Goal: Transaction & Acquisition: Obtain resource

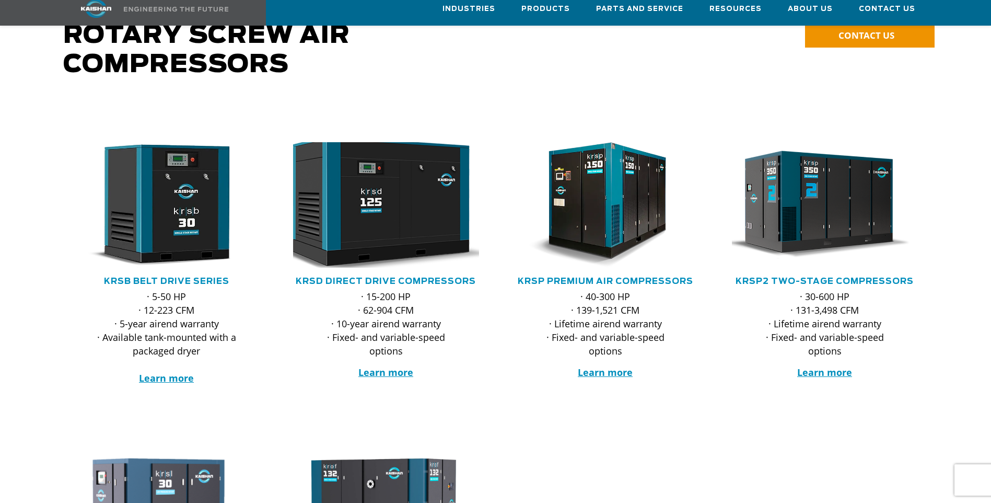
scroll to position [104, 0]
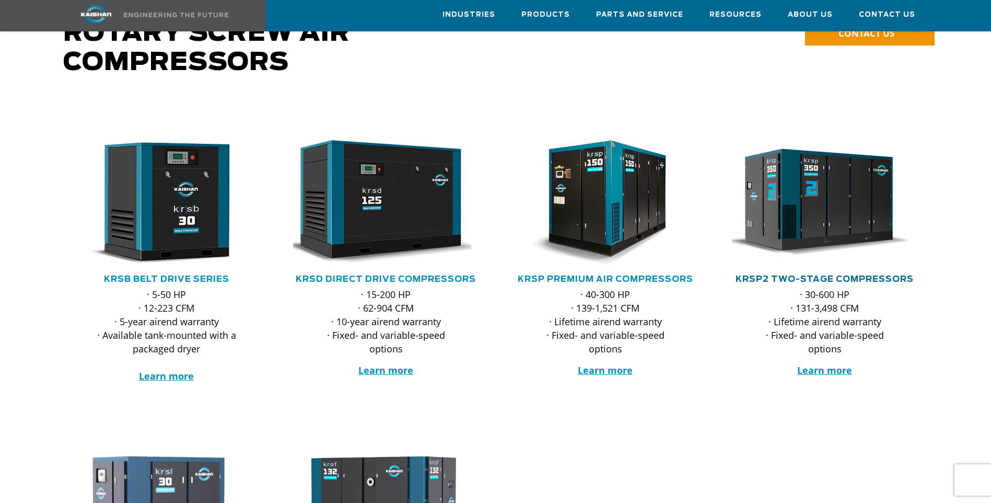
click at [821, 275] on link "KRSP2 Two-Stage Compressors" at bounding box center [825, 279] width 178 height 8
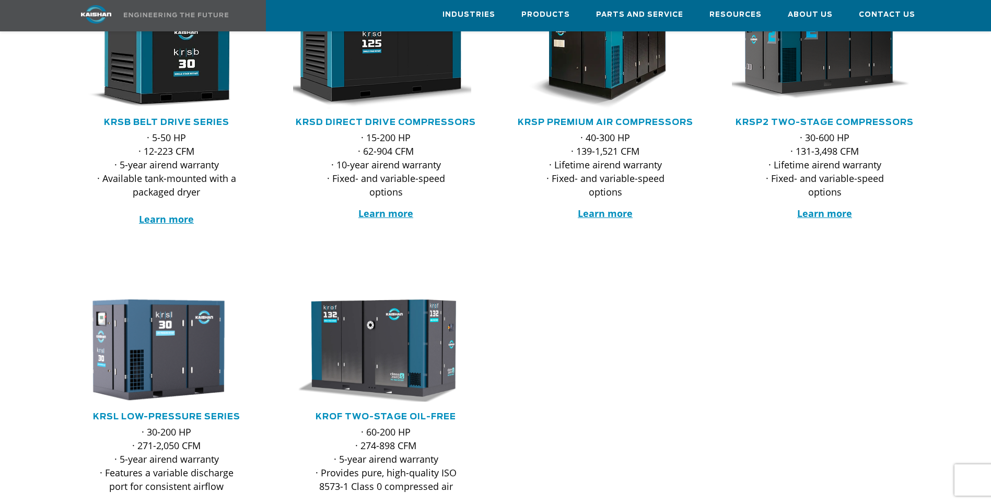
scroll to position [313, 0]
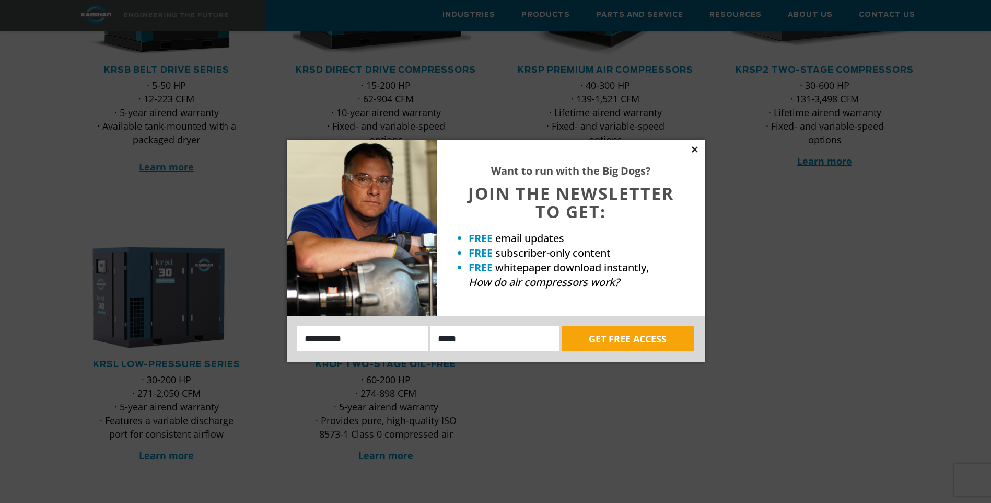
click at [695, 150] on icon at bounding box center [695, 149] width 6 height 6
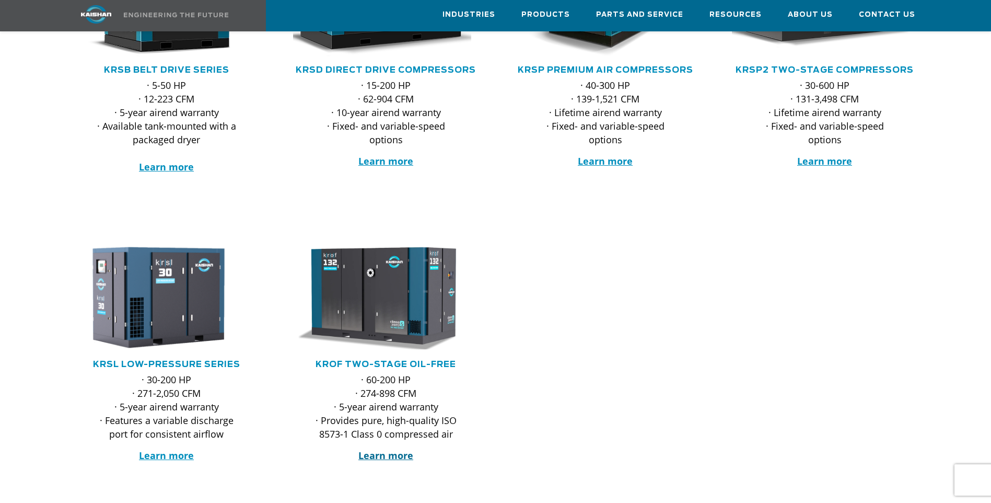
click at [386, 449] on strong "Learn more" at bounding box center [385, 455] width 55 height 13
click at [833, 155] on strong "Learn more" at bounding box center [824, 161] width 55 height 13
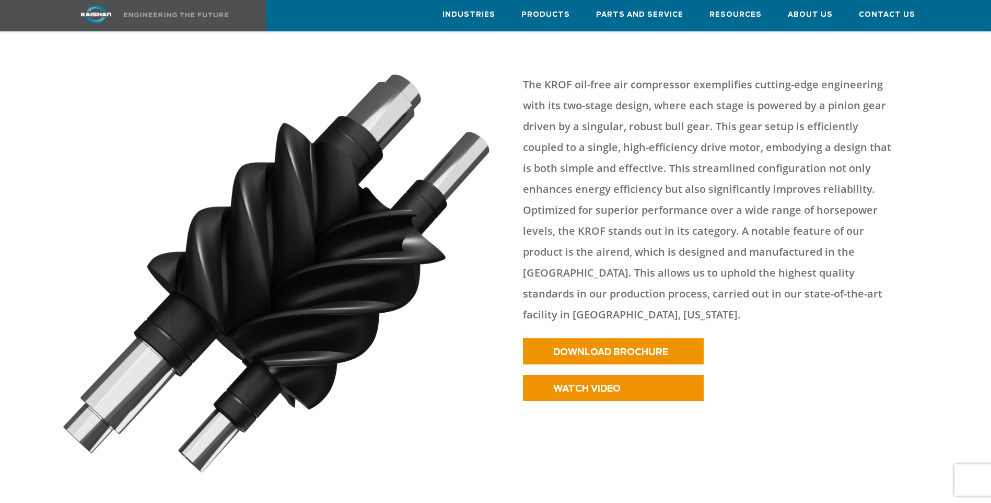
scroll to position [470, 0]
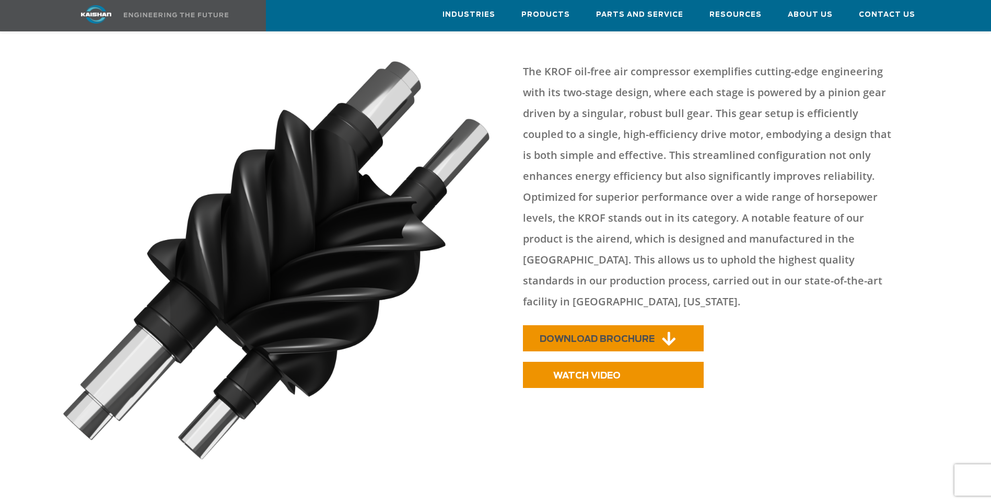
click at [564, 334] on span "DOWNLOAD BROCHURE" at bounding box center [597, 338] width 115 height 9
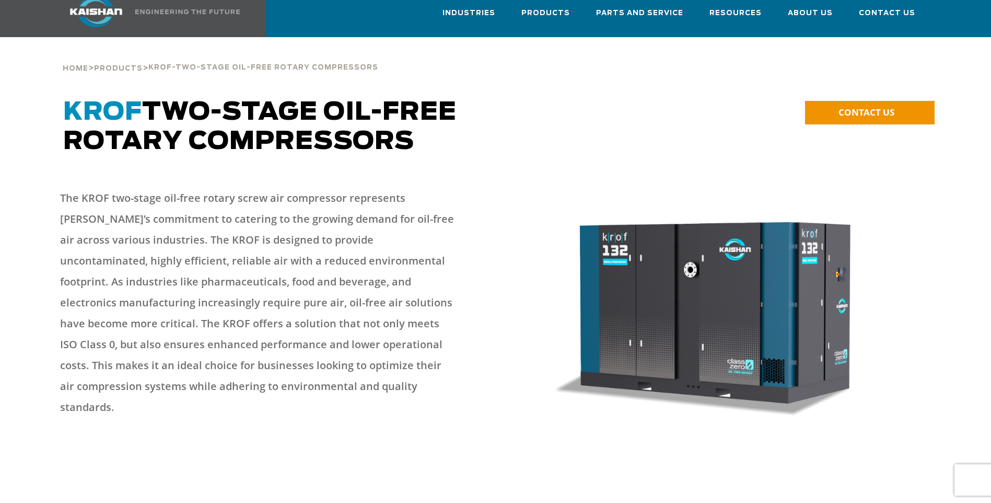
scroll to position [0, 0]
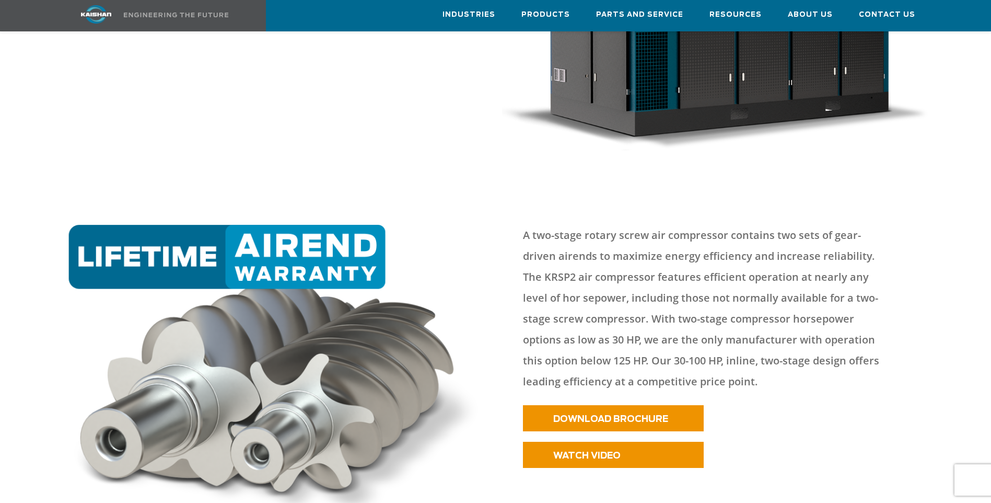
scroll to position [418, 0]
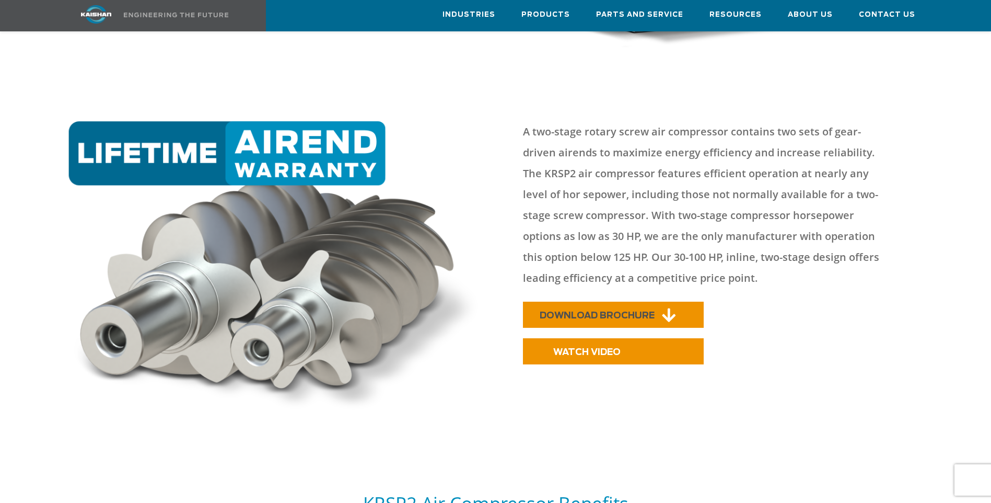
click at [569, 311] on span "DOWNLOAD BROCHURE" at bounding box center [597, 315] width 115 height 9
